Goal: Task Accomplishment & Management: Complete application form

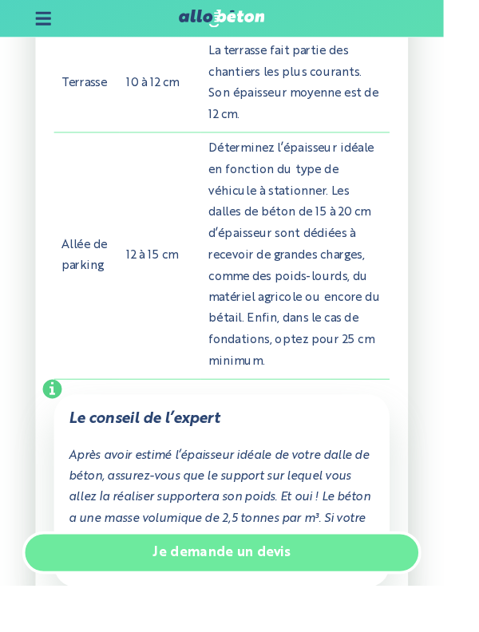
scroll to position [1859, 0]
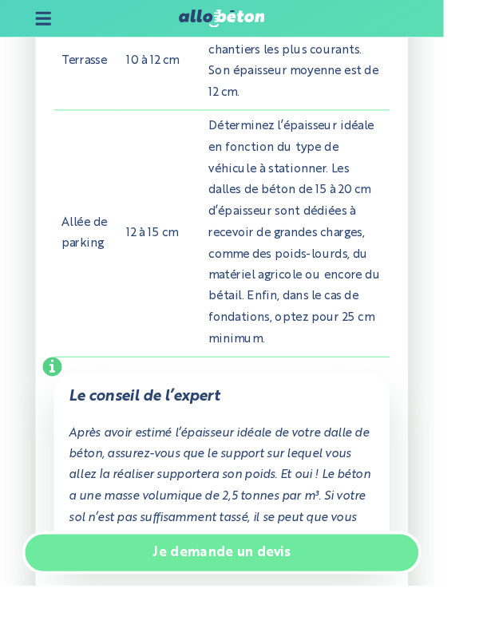
click at [390, 620] on link "Je demande un devis" at bounding box center [239, 597] width 431 height 46
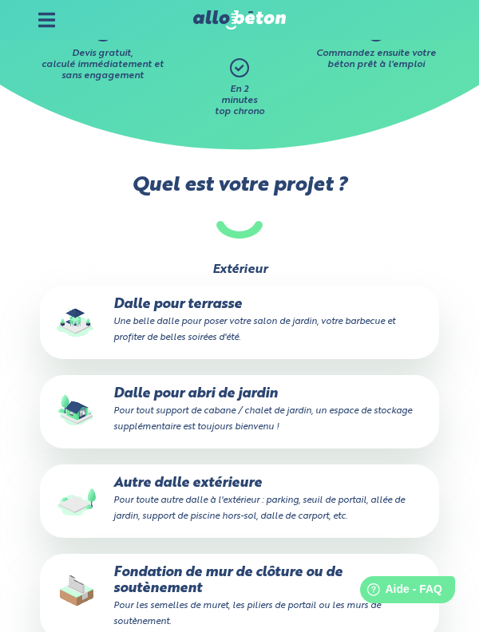
click at [388, 329] on p "Dalle pour terrasse Une belle dalle pour poser votre salon de jardin, votre bar…" at bounding box center [239, 321] width 376 height 49
click at [0, 0] on input "Dalle pour terrasse Une belle dalle pour poser votre salon de jardin, votre bar…" at bounding box center [0, 0] width 0 height 0
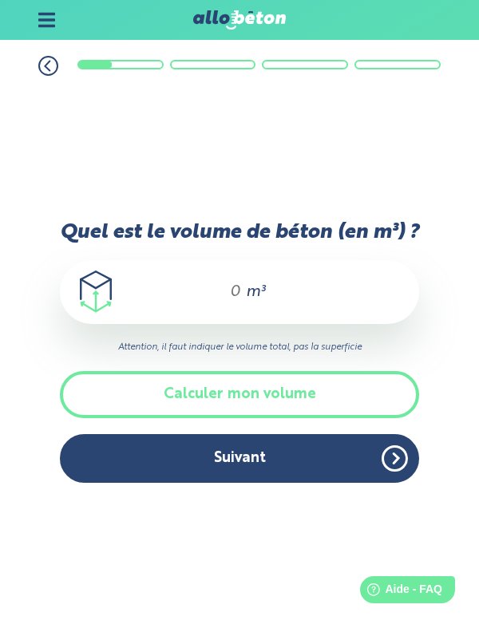
click at [362, 371] on button "Calculer mon volume" at bounding box center [239, 394] width 359 height 47
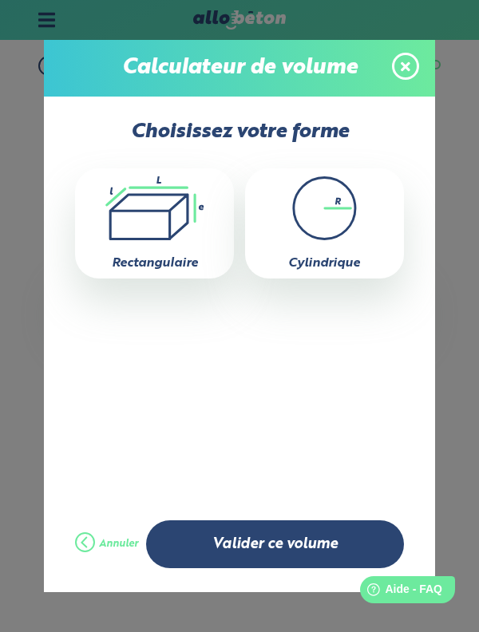
click at [184, 238] on icon ".icon-calc-rectanglea{fill:none;stroke-linecap:round;stroke-width:3px;stroke:#6…" at bounding box center [154, 208] width 143 height 64
type input "0"
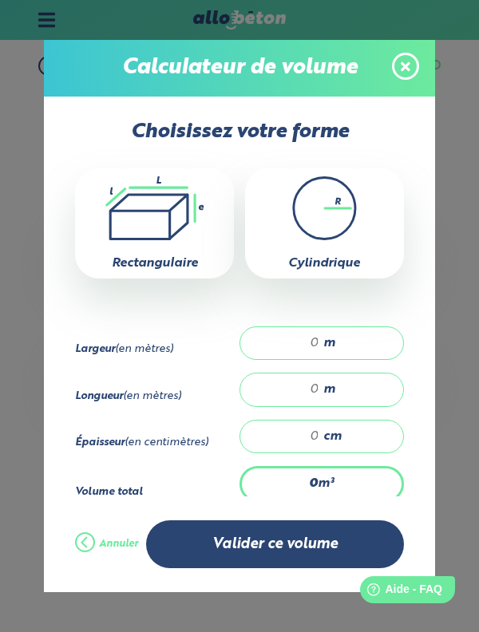
click at [374, 344] on div "m" at bounding box center [321, 343] width 164 height 34
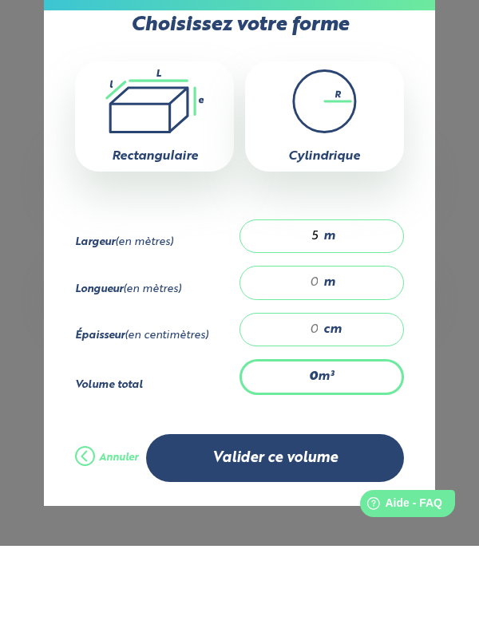
type input "5"
click at [361, 369] on div "m" at bounding box center [321, 369] width 164 height 34
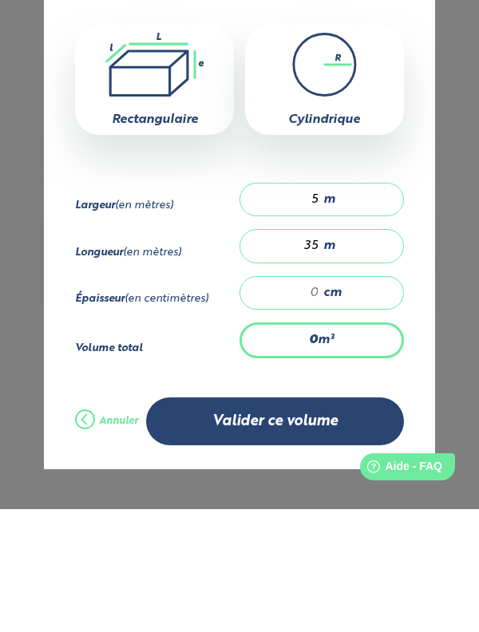
type input "35"
click at [369, 412] on div "cm" at bounding box center [321, 416] width 164 height 34
type input "1"
type input "1.75"
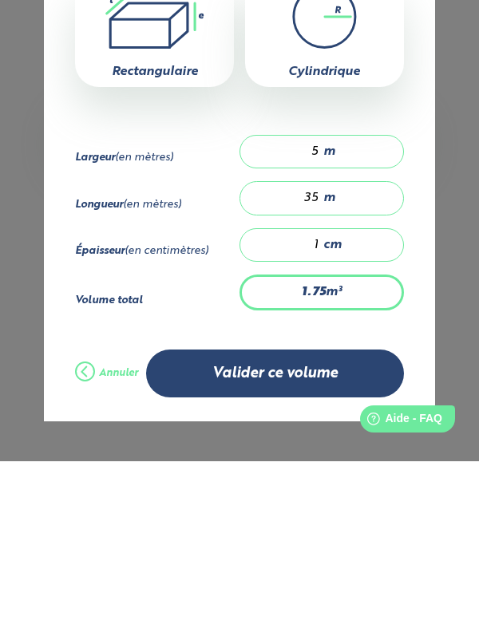
type input "10"
type input "17.5"
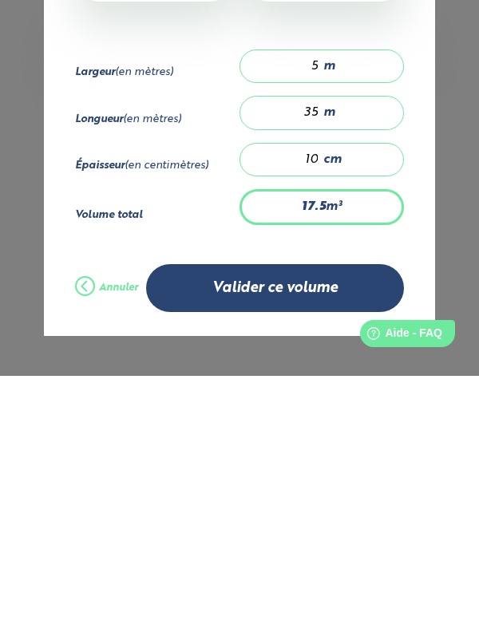
type input "10"
click at [345, 549] on button "Valider ce volume" at bounding box center [275, 544] width 258 height 48
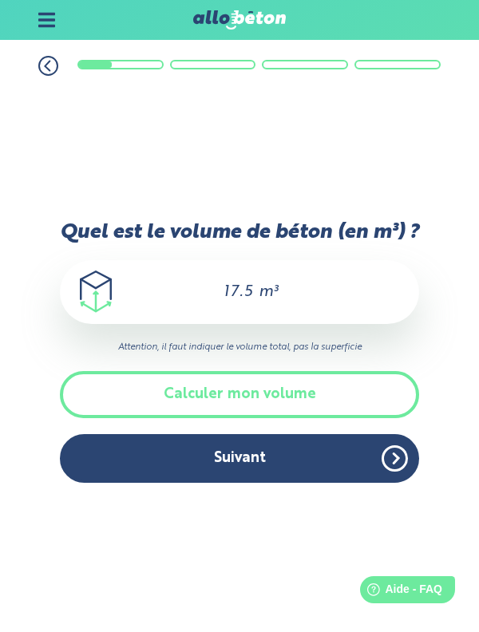
scroll to position [0, 0]
click at [324, 434] on button "Suivant" at bounding box center [239, 458] width 359 height 49
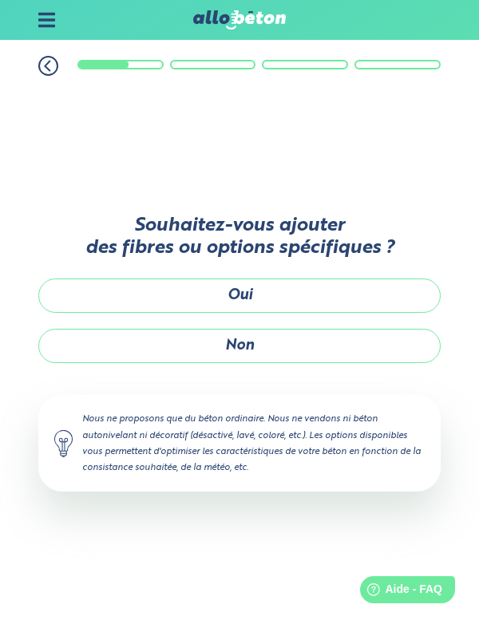
click at [359, 329] on button "Non" at bounding box center [239, 346] width 402 height 34
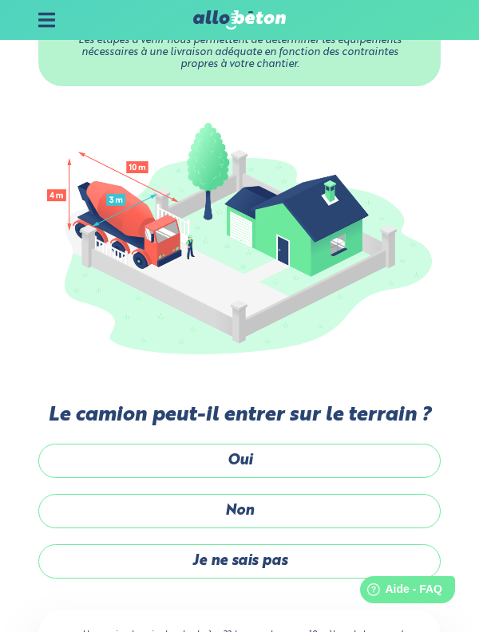
scroll to position [90, 0]
click at [331, 560] on label "Je ne sais pas" at bounding box center [239, 561] width 402 height 34
click at [0, 0] on input "Je ne sais pas" at bounding box center [0, 0] width 0 height 0
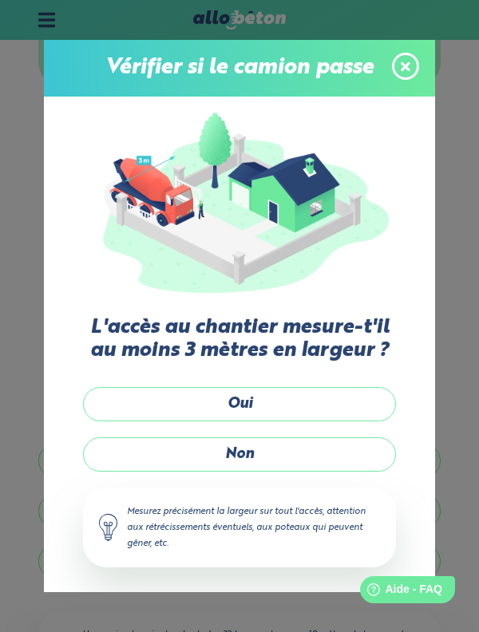
click at [322, 421] on label "Oui" at bounding box center [239, 404] width 313 height 34
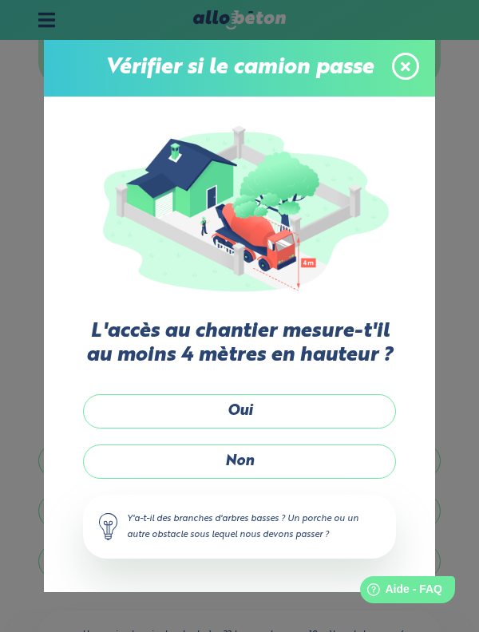
click at [329, 479] on label "Non" at bounding box center [239, 461] width 313 height 34
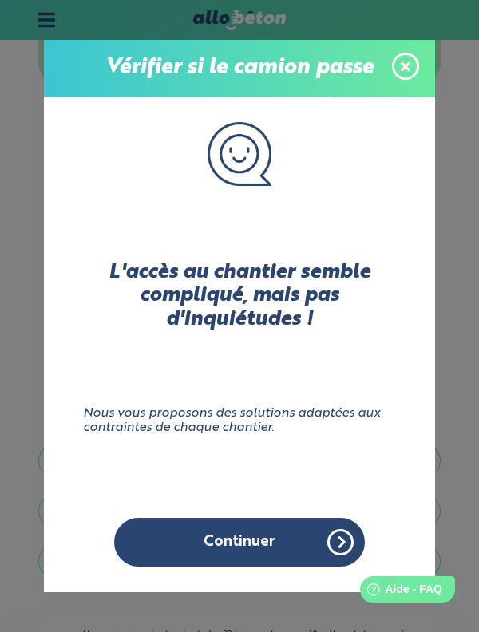
click at [338, 566] on button "Continuer" at bounding box center [239, 542] width 250 height 49
click input "Non" at bounding box center [0, 0] width 0 height 0
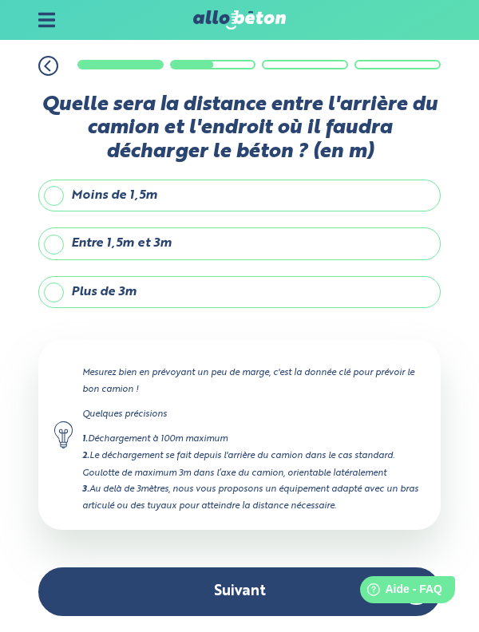
click at [53, 259] on label "Entre 1,5m et 3m" at bounding box center [239, 243] width 402 height 32
click at [0, 0] on input "Entre 1,5m et 3m" at bounding box center [0, 0] width 0 height 0
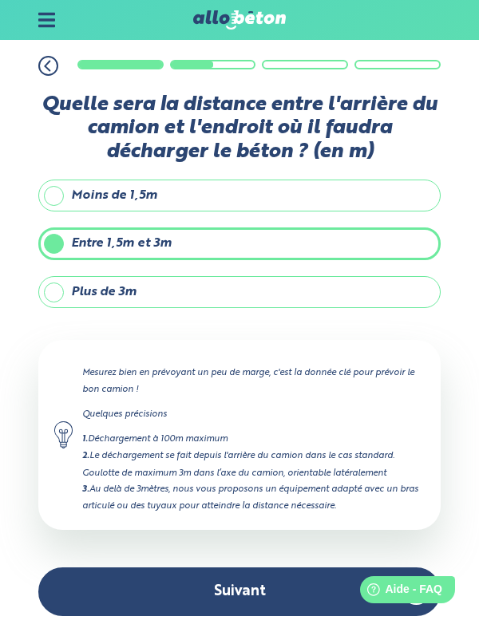
click at [301, 616] on button "Suivant" at bounding box center [239, 591] width 402 height 49
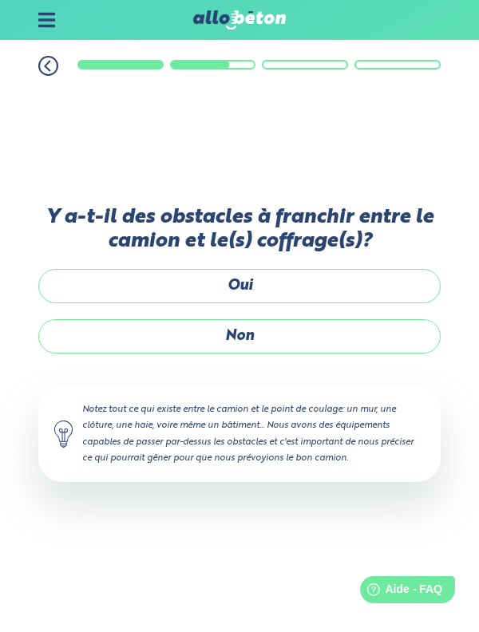
click at [369, 353] on label "Non" at bounding box center [239, 336] width 402 height 34
click at [0, 0] on input "Non" at bounding box center [0, 0] width 0 height 0
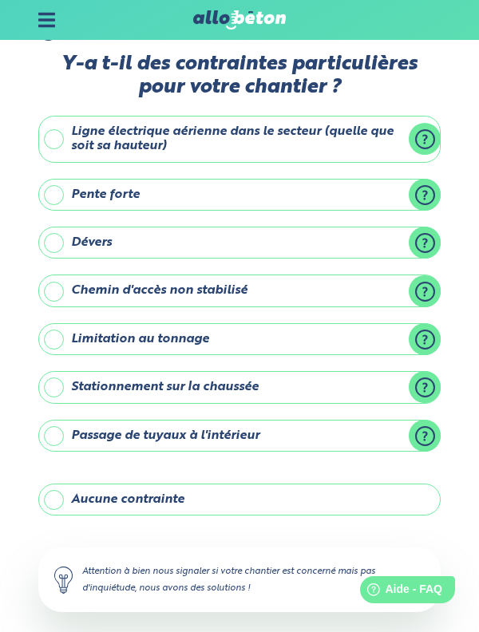
click at [348, 499] on label "Aucune contrainte" at bounding box center [239, 499] width 402 height 32
click at [0, 0] on input "Aucune contrainte" at bounding box center [0, 0] width 0 height 0
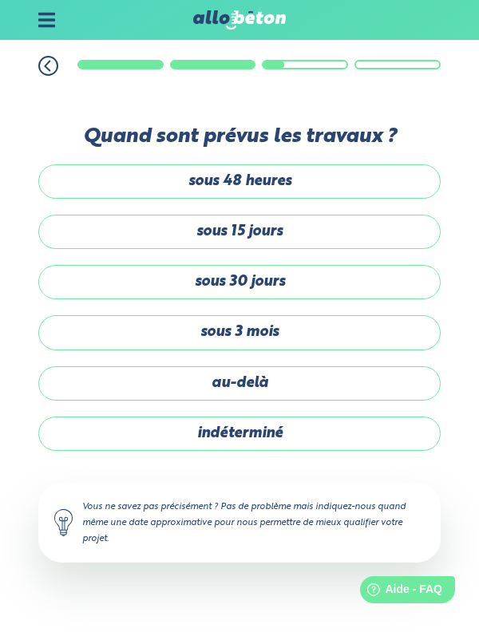
click at [341, 451] on label "indéterminé" at bounding box center [239, 433] width 402 height 34
click at [0, 0] on input "indéterminé" at bounding box center [0, 0] width 0 height 0
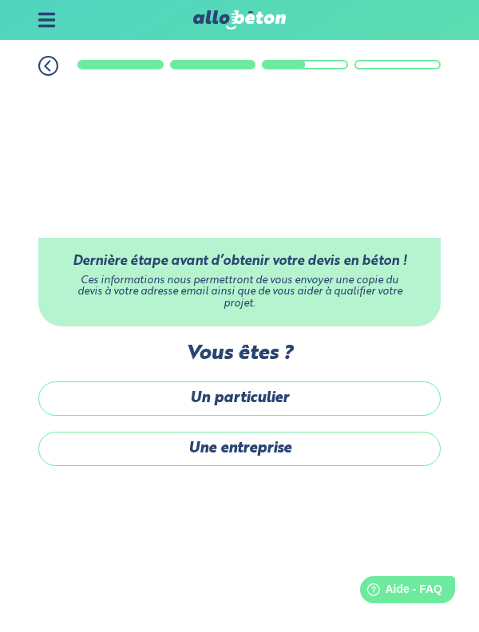
click at [365, 416] on label "Un particulier" at bounding box center [239, 398] width 402 height 34
click at [0, 0] on input "Un particulier" at bounding box center [0, 0] width 0 height 0
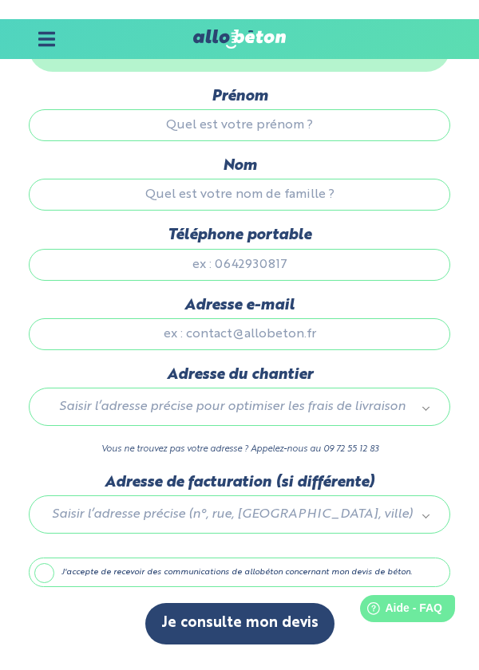
scroll to position [83, 0]
